Goal: Task Accomplishment & Management: Manage account settings

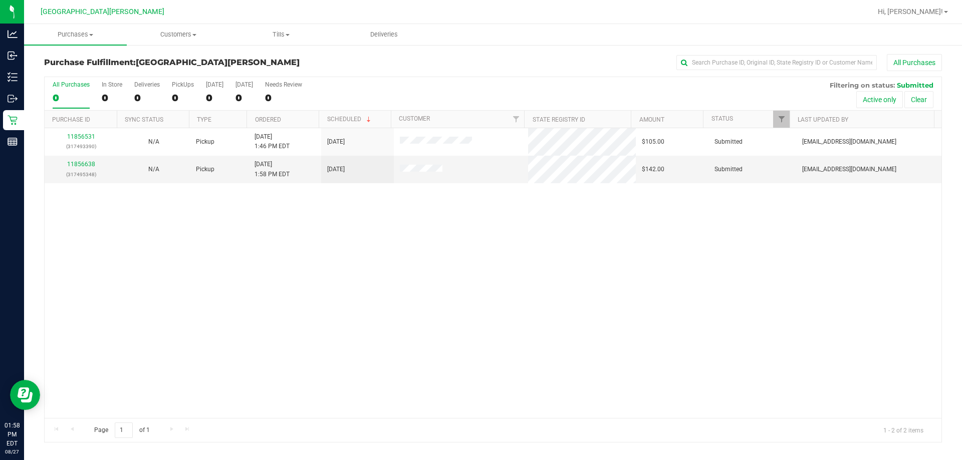
click at [396, 256] on div "11856531 (317493390) N/A Pickup [DATE] 1:46 PM EDT 8/27/2025 $105.00 Submitted …" at bounding box center [493, 273] width 897 height 290
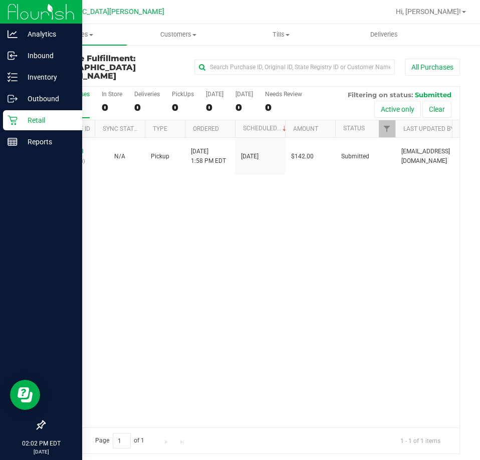
click at [38, 118] on p "Retail" at bounding box center [48, 120] width 60 height 12
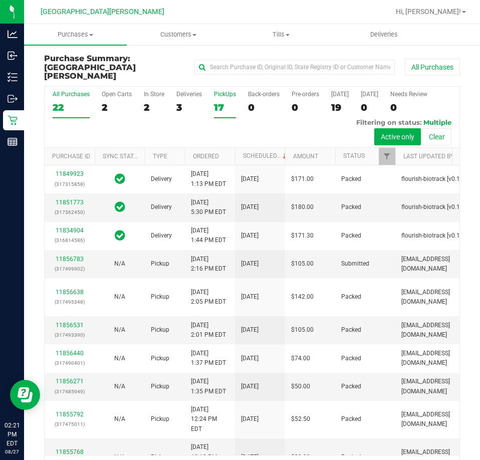
click at [219, 102] on div "17" at bounding box center [225, 108] width 22 height 12
click at [0, 0] on input "PickUps 17" at bounding box center [0, 0] width 0 height 0
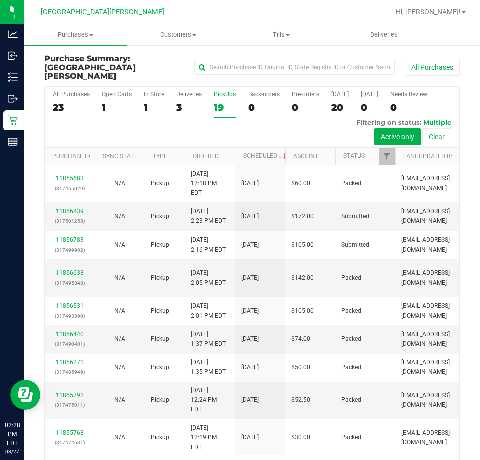
click at [226, 102] on div "19" at bounding box center [225, 108] width 22 height 12
click at [0, 0] on input "PickUps 19" at bounding box center [0, 0] width 0 height 0
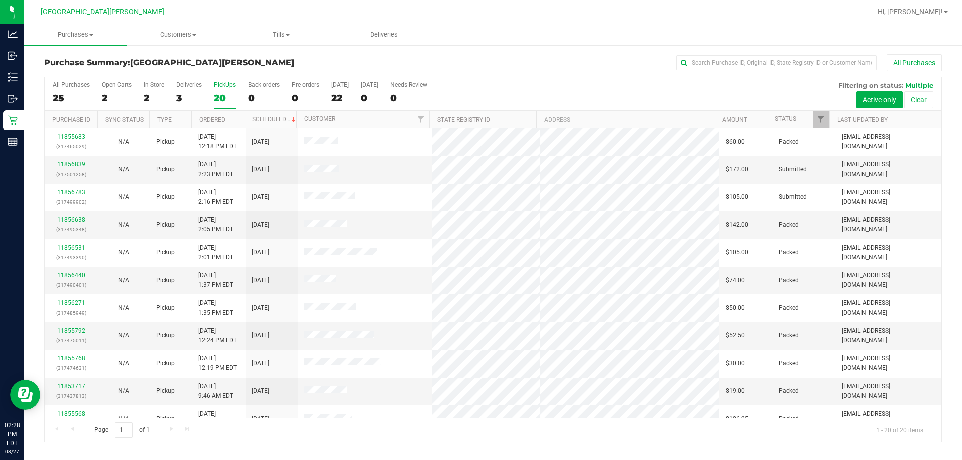
click at [226, 92] on div "20" at bounding box center [225, 98] width 22 height 12
click at [0, 0] on input "PickUps 20" at bounding box center [0, 0] width 0 height 0
click at [75, 34] on span "Purchases" at bounding box center [75, 34] width 103 height 9
click at [52, 65] on li "Summary of purchases" at bounding box center [75, 61] width 103 height 12
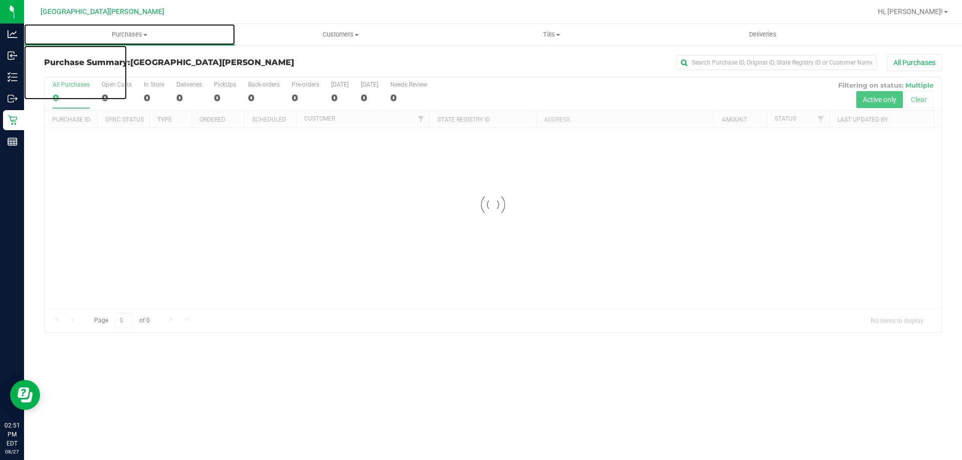
click at [87, 36] on span "Purchases" at bounding box center [129, 34] width 211 height 9
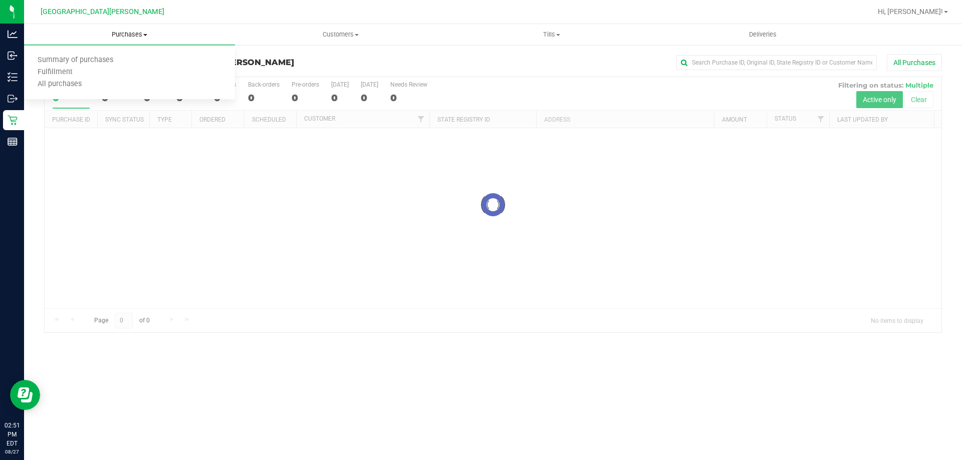
click at [115, 36] on span "Purchases" at bounding box center [129, 34] width 211 height 9
click at [118, 37] on span "Purchases" at bounding box center [129, 34] width 211 height 9
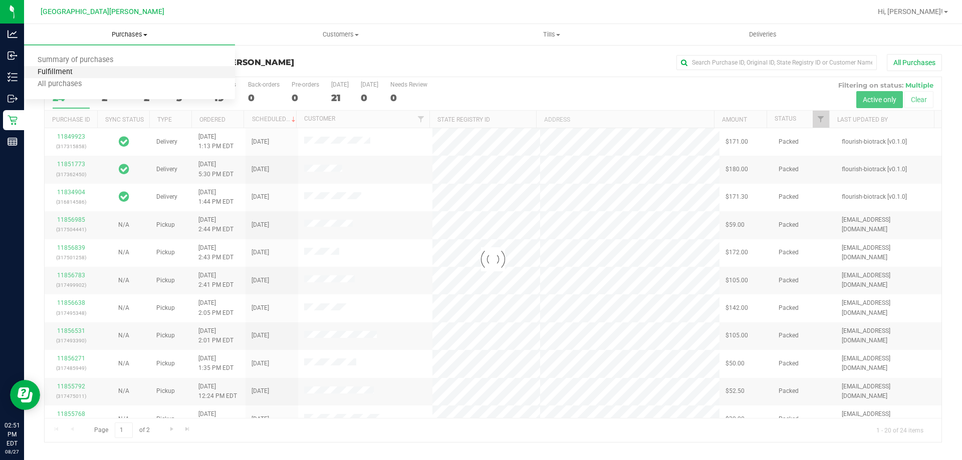
click at [55, 72] on span "Fulfillment" at bounding box center [55, 72] width 62 height 9
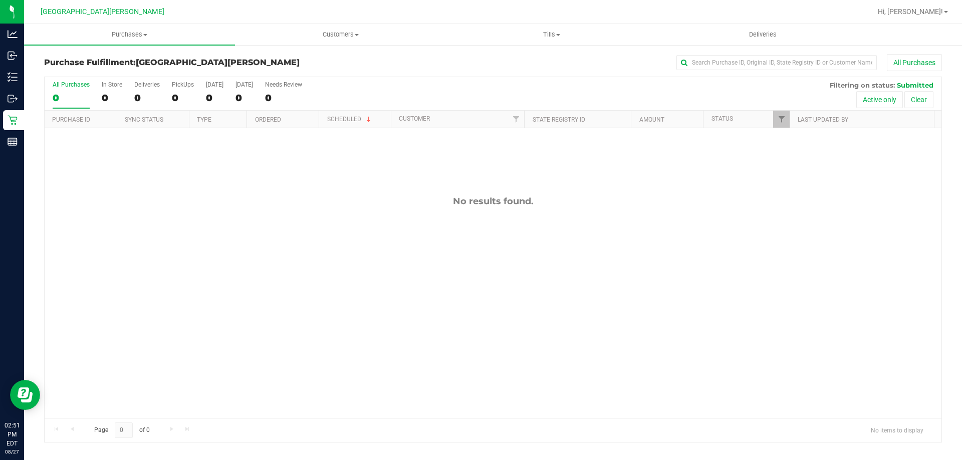
click at [206, 269] on div "No results found." at bounding box center [493, 307] width 897 height 358
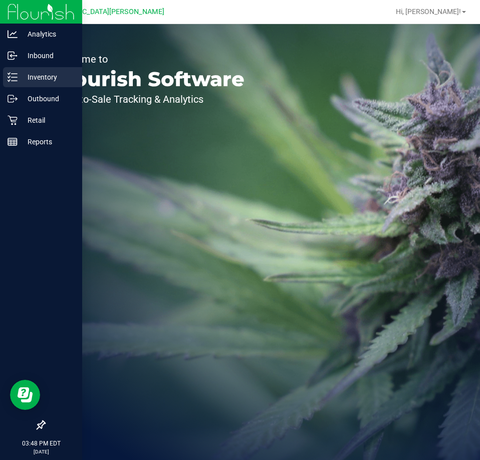
click at [30, 73] on p "Inventory" at bounding box center [48, 77] width 60 height 12
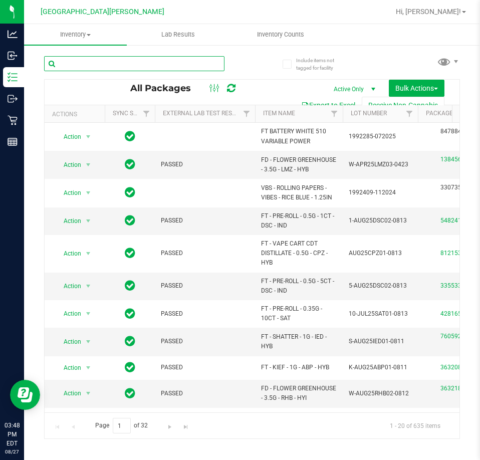
drag, startPoint x: 67, startPoint y: 68, endPoint x: 83, endPoint y: 65, distance: 16.2
click at [70, 67] on input "text" at bounding box center [134, 63] width 180 height 15
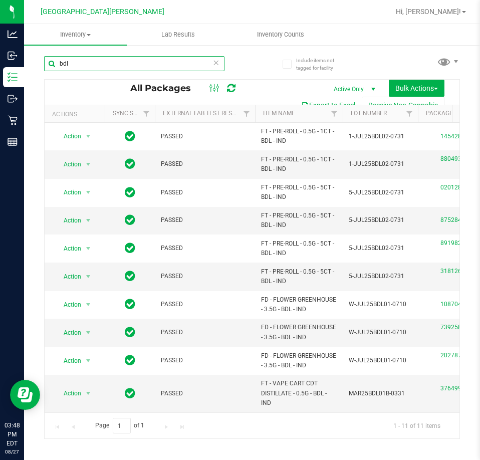
click at [192, 64] on input "bdl" at bounding box center [134, 63] width 180 height 15
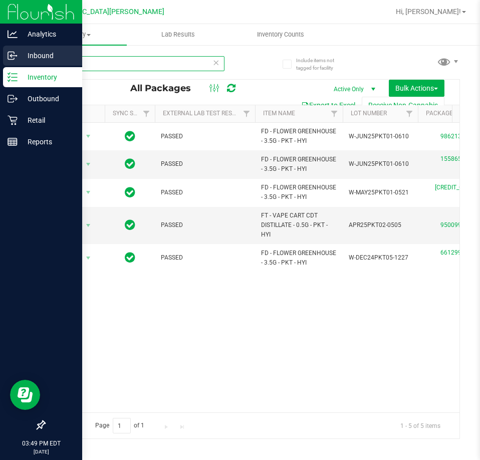
type input "pkt"
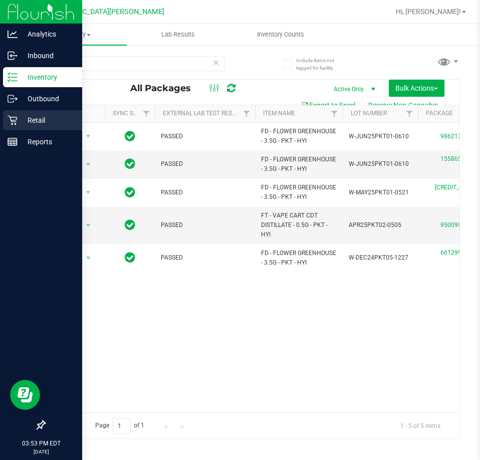
click at [22, 126] on p "Retail" at bounding box center [48, 120] width 60 height 12
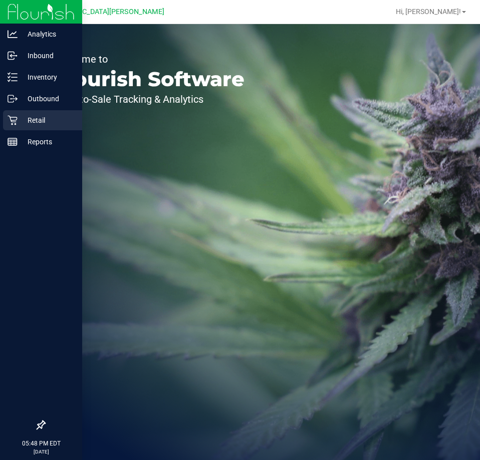
click at [12, 123] on icon at bounding box center [13, 120] width 10 height 10
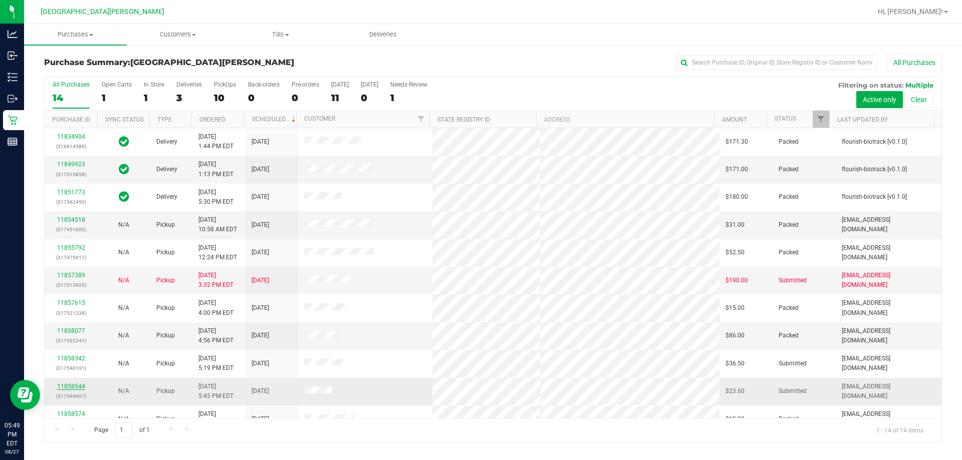
click at [76, 387] on link "11858544" at bounding box center [71, 386] width 28 height 7
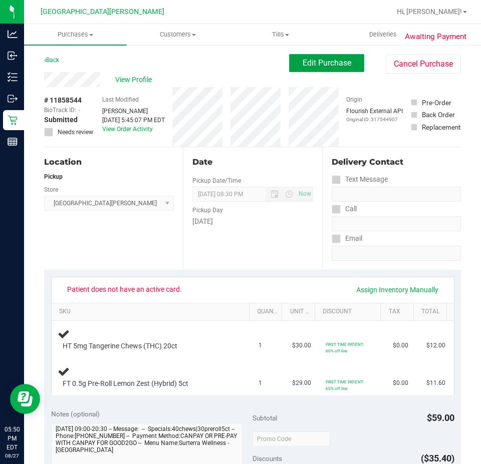
click at [322, 69] on button "Edit Purchase" at bounding box center [326, 63] width 75 height 18
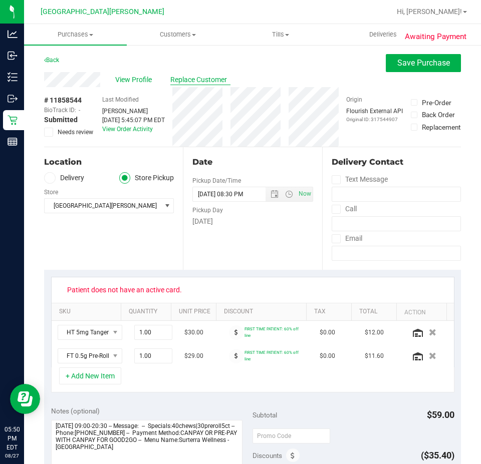
click at [195, 76] on span "Replace Customer" at bounding box center [200, 80] width 60 height 11
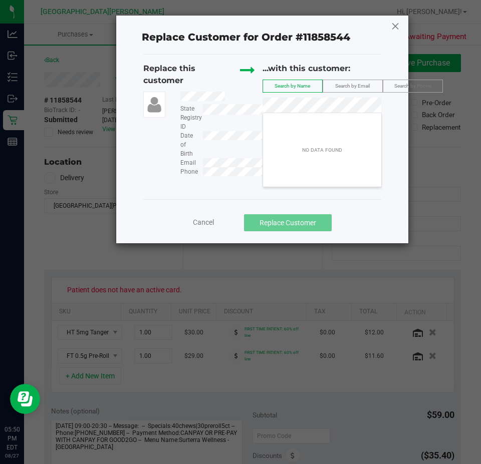
click at [395, 30] on icon at bounding box center [395, 26] width 9 height 16
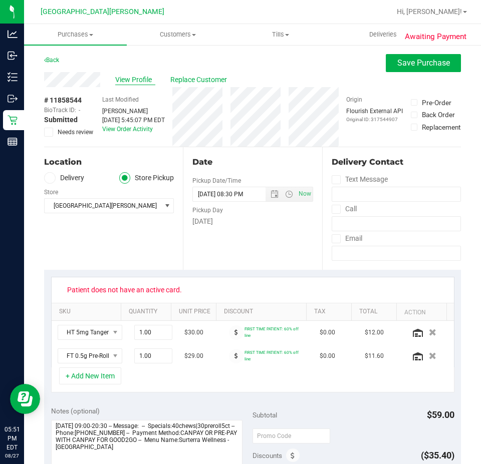
click at [138, 79] on span "View Profile" at bounding box center [135, 80] width 40 height 11
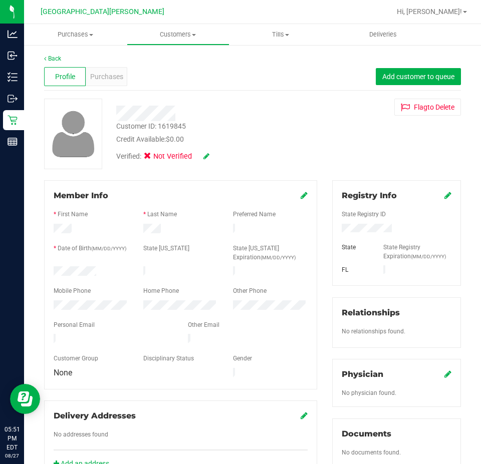
click at [444, 196] on icon at bounding box center [447, 195] width 7 height 8
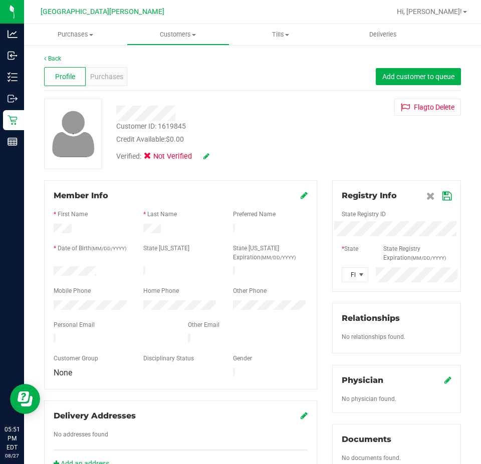
click at [208, 157] on icon at bounding box center [206, 156] width 6 height 7
click at [147, 158] on icon at bounding box center [150, 158] width 7 height 0
click at [0, 0] on input "Medical" at bounding box center [0, 0] width 0 height 0
click at [221, 158] on icon at bounding box center [220, 156] width 8 height 7
click at [444, 379] on icon at bounding box center [447, 380] width 7 height 8
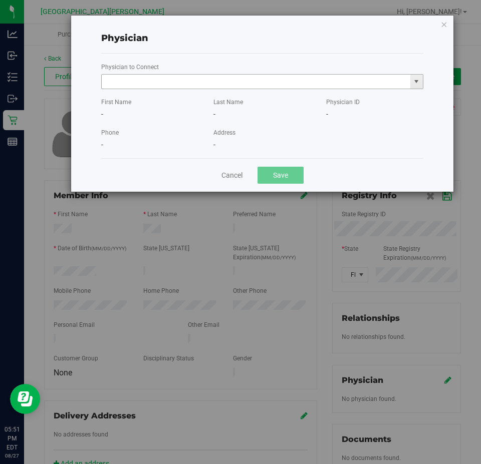
click at [173, 80] on input "text" at bounding box center [256, 82] width 309 height 14
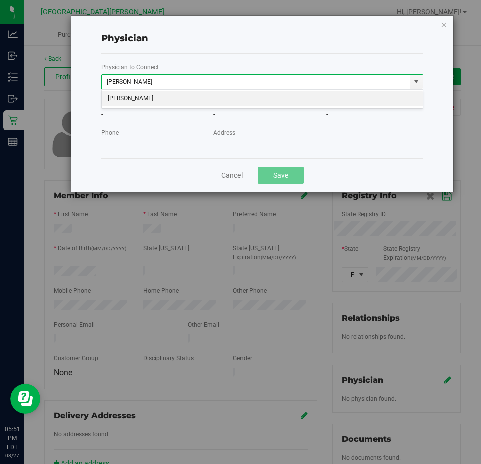
click at [299, 103] on li "MICHELLE BEASLEY" at bounding box center [262, 98] width 321 height 15
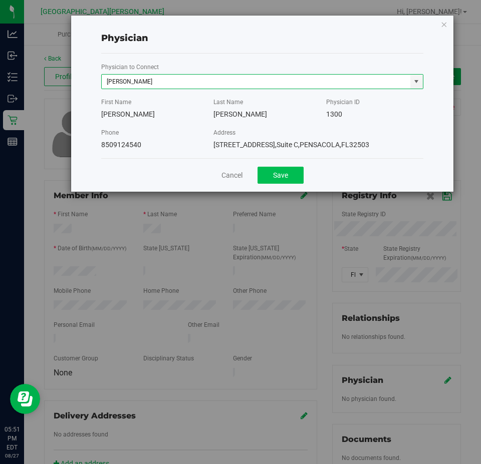
type input "MICHELLE BEASLEY"
click at [292, 172] on button "Save" at bounding box center [281, 175] width 46 height 17
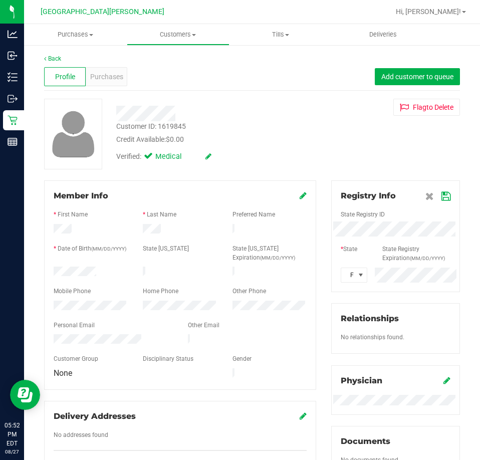
click at [236, 122] on div "Customer ID: 1619845 Credit Available: $0.00" at bounding box center [216, 133] width 215 height 24
